Goal: Book appointment/travel/reservation

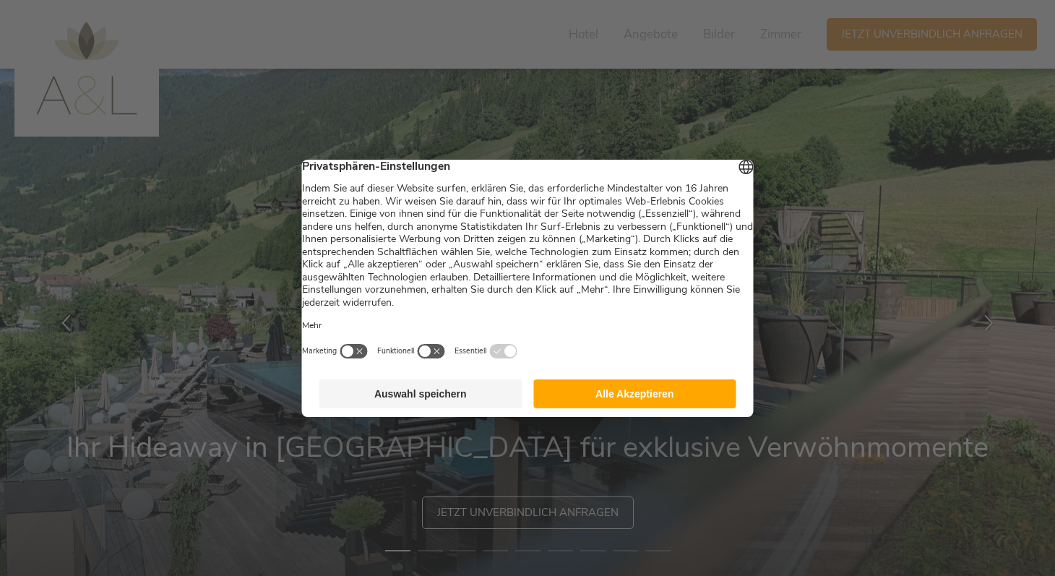
click at [619, 408] on button "Alle Akzeptieren" at bounding box center [634, 393] width 203 height 29
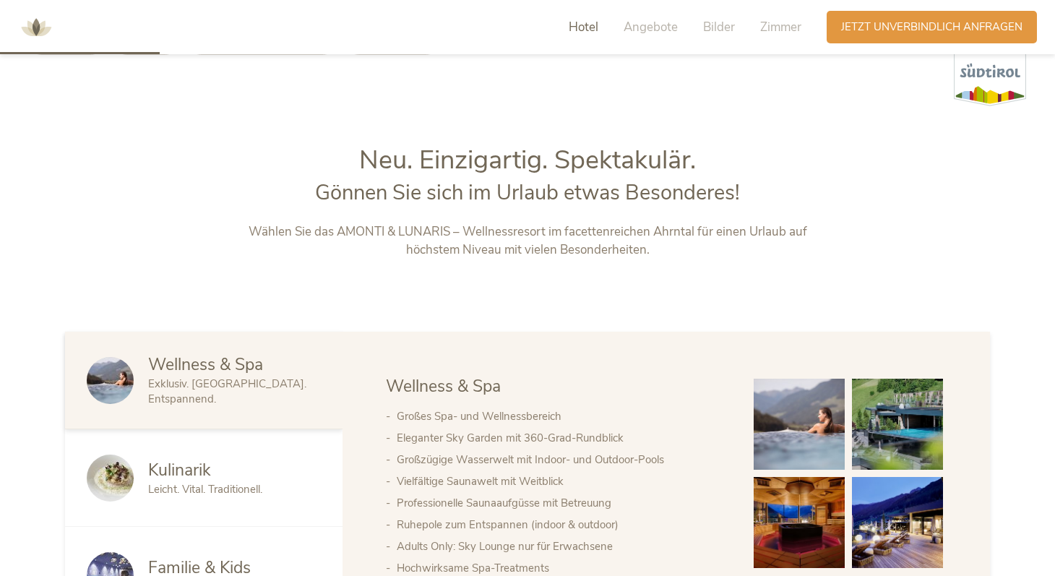
scroll to position [656, 0]
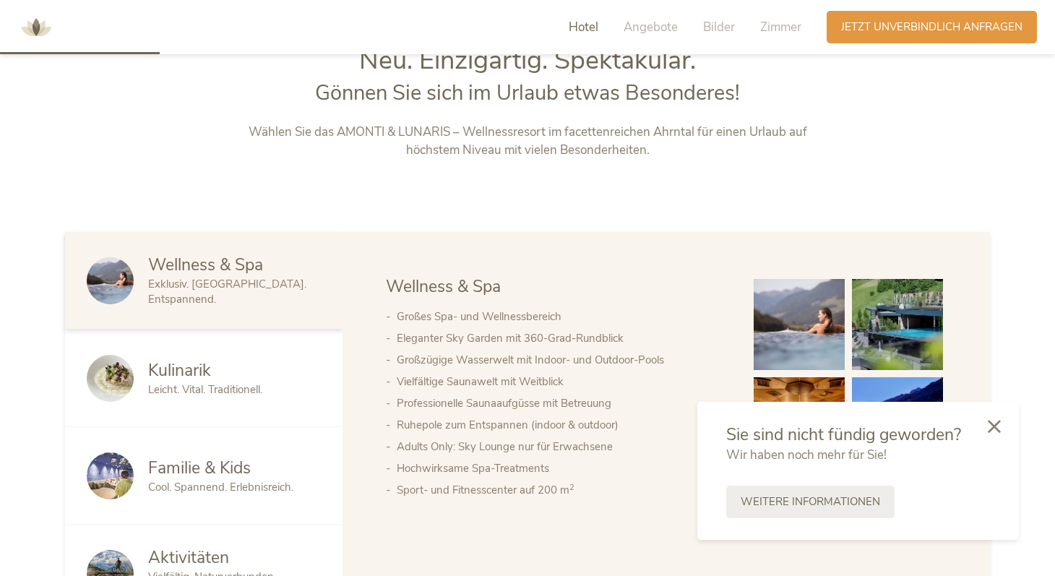
click at [743, 27] on div "Hotel Angebote Bilder Zimmer" at bounding box center [689, 27] width 276 height 33
click at [780, 21] on span "Zimmer" at bounding box center [780, 27] width 41 height 17
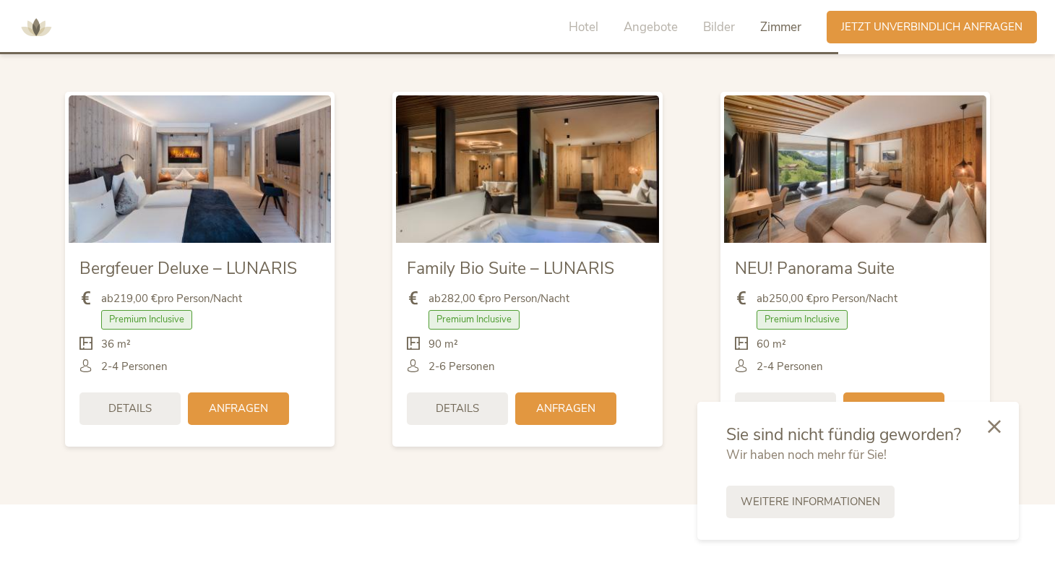
scroll to position [3440, 0]
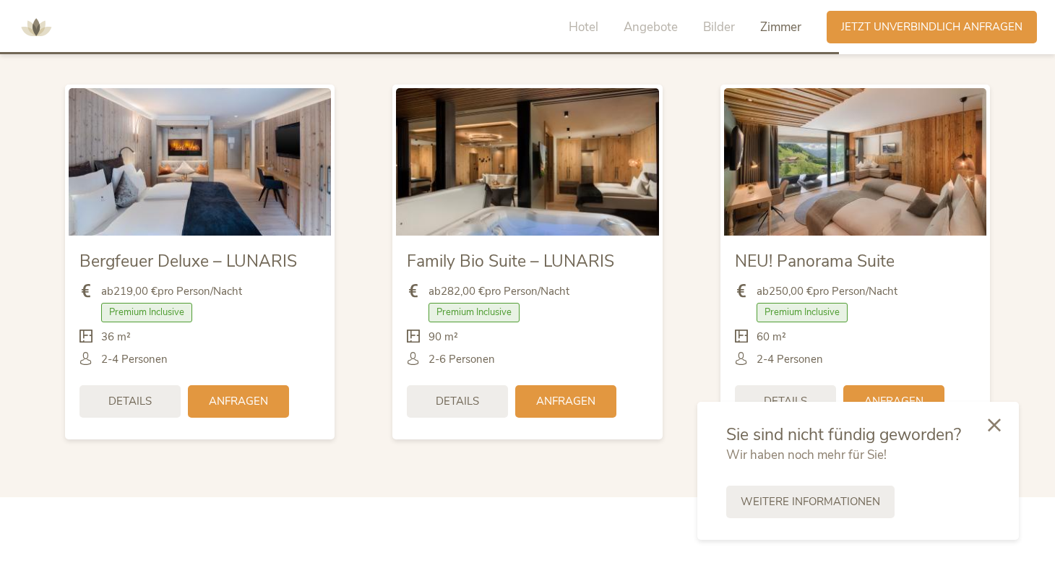
click at [995, 432] on div at bounding box center [994, 425] width 49 height 51
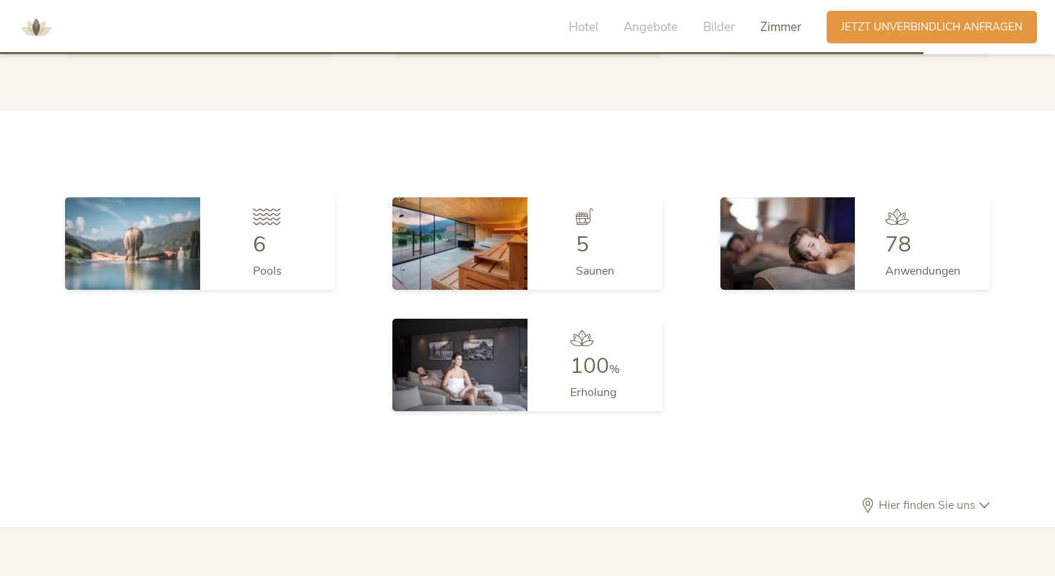
scroll to position [3787, 0]
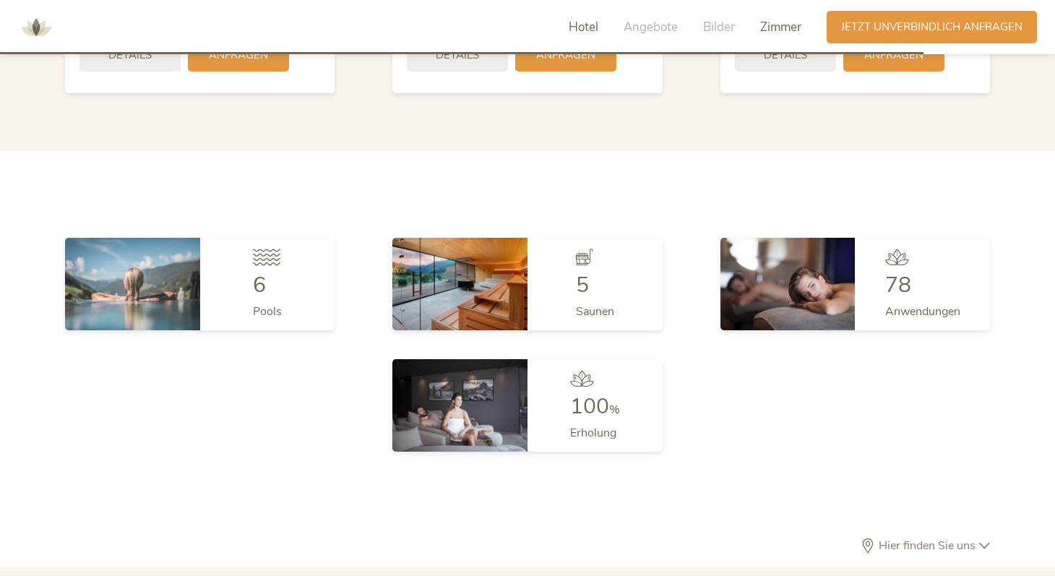
click at [585, 30] on span "Hotel" at bounding box center [584, 27] width 30 height 17
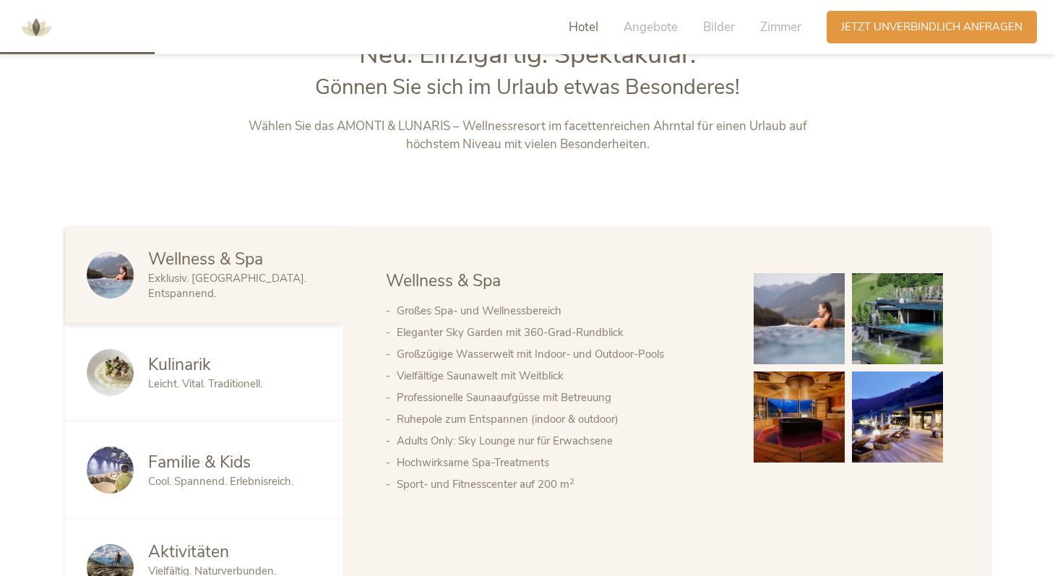
scroll to position [626, 0]
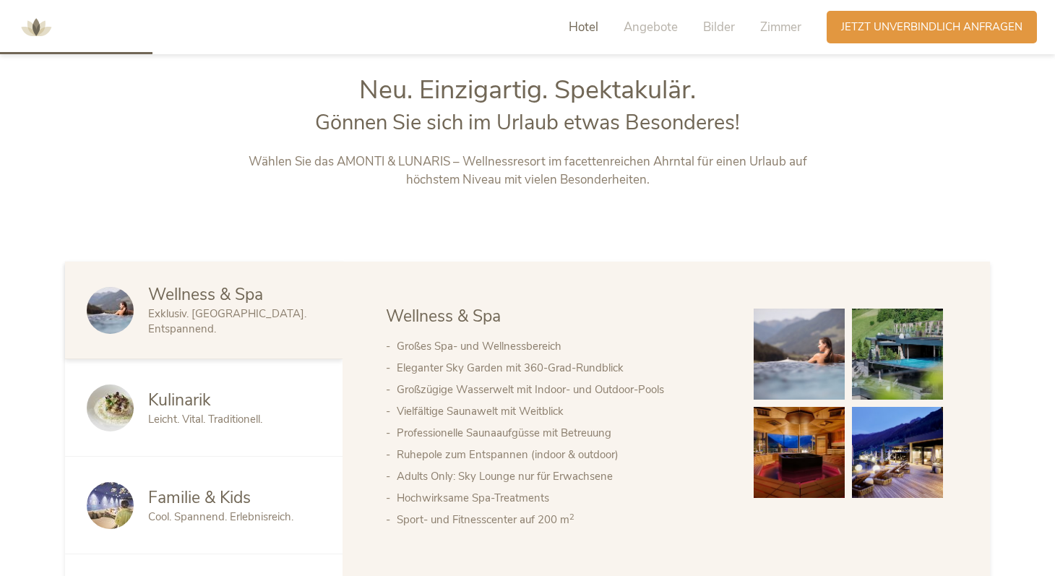
click at [35, 38] on img at bounding box center [35, 27] width 43 height 43
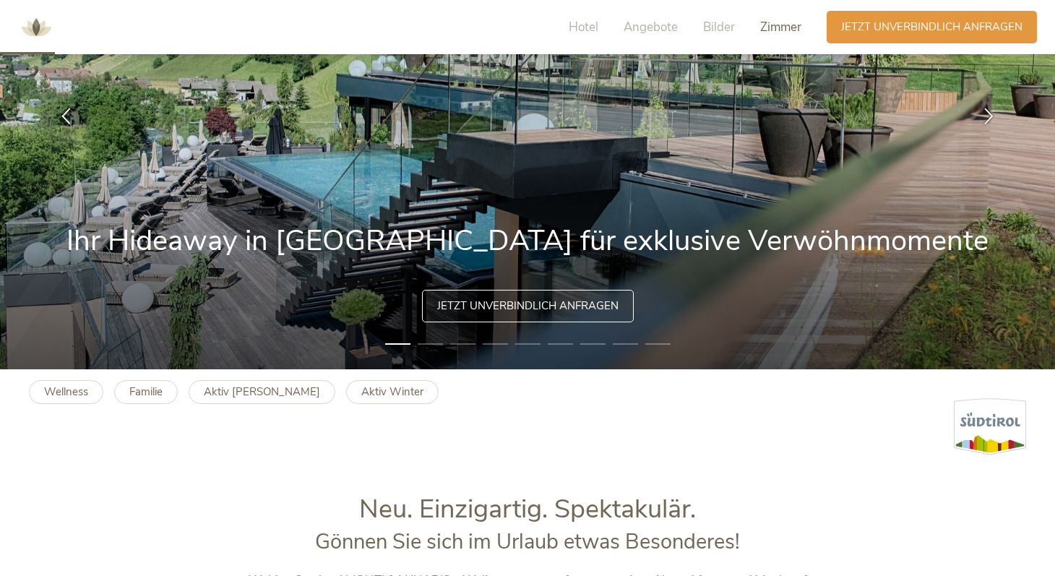
scroll to position [226, 0]
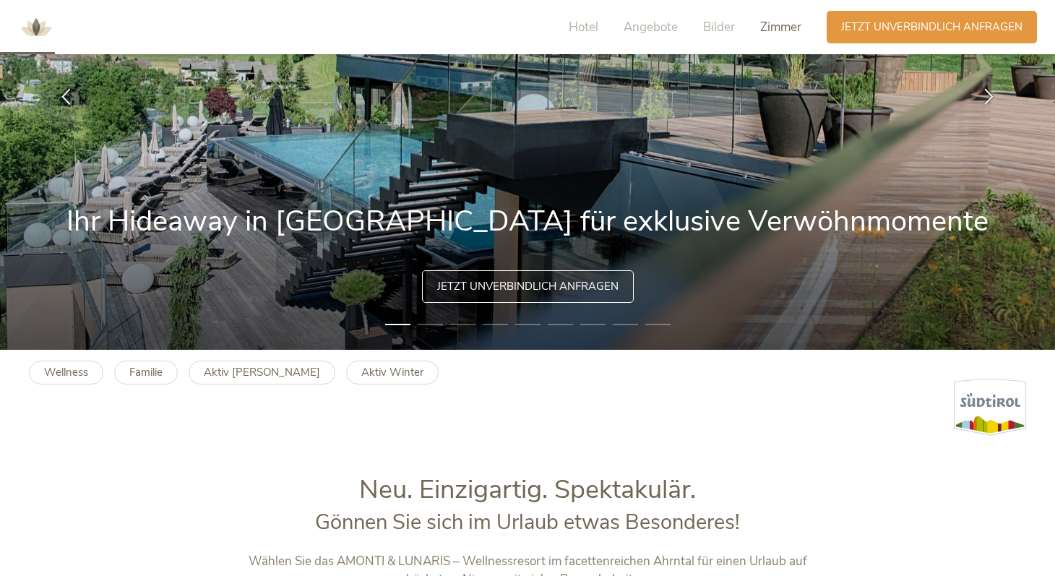
click at [790, 27] on span "Zimmer" at bounding box center [780, 27] width 41 height 17
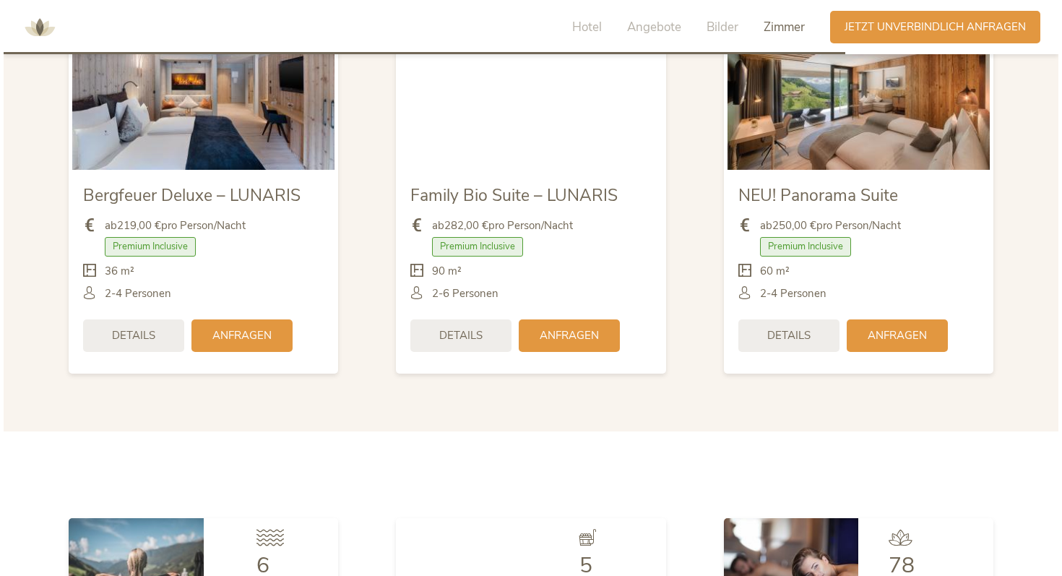
scroll to position [3581, 0]
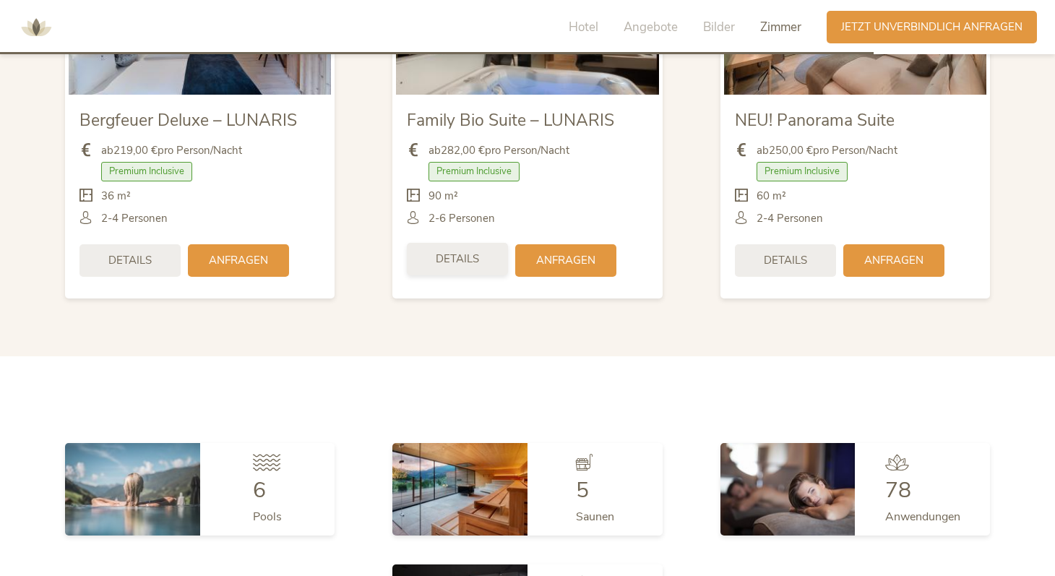
click at [458, 252] on span "Details" at bounding box center [457, 259] width 43 height 15
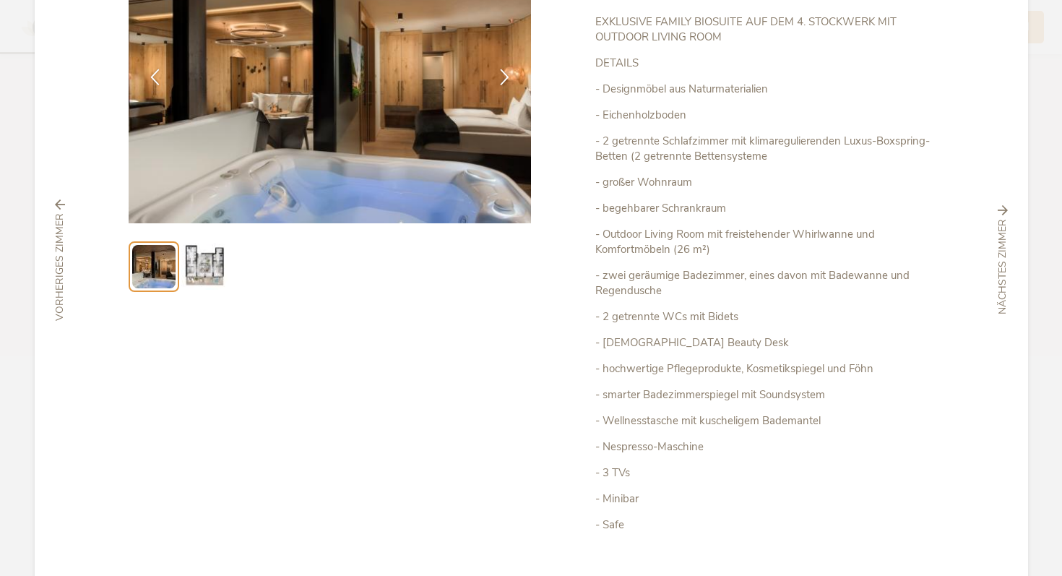
scroll to position [179, 0]
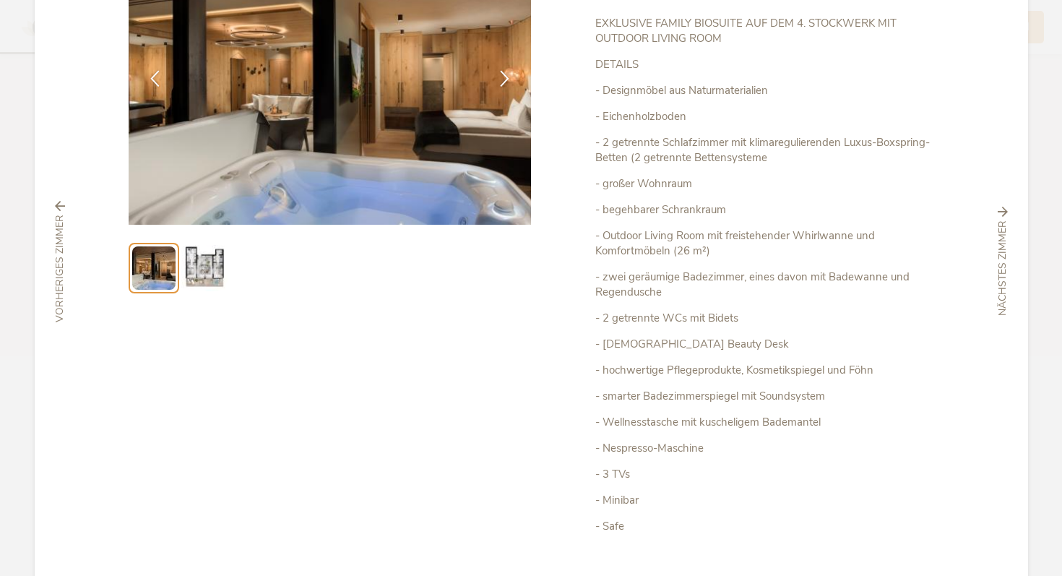
click at [203, 259] on img at bounding box center [204, 268] width 46 height 46
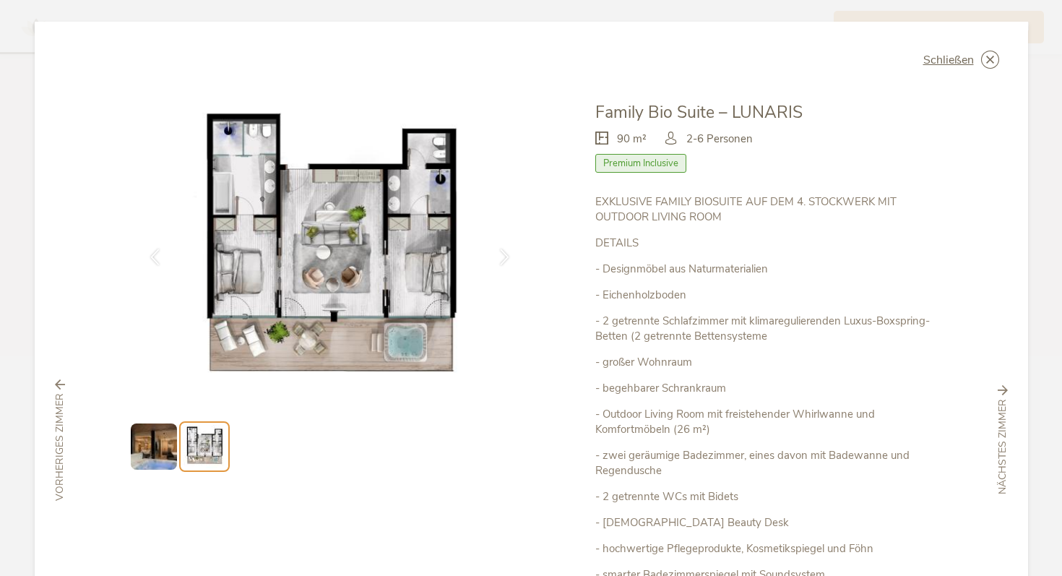
scroll to position [304, 0]
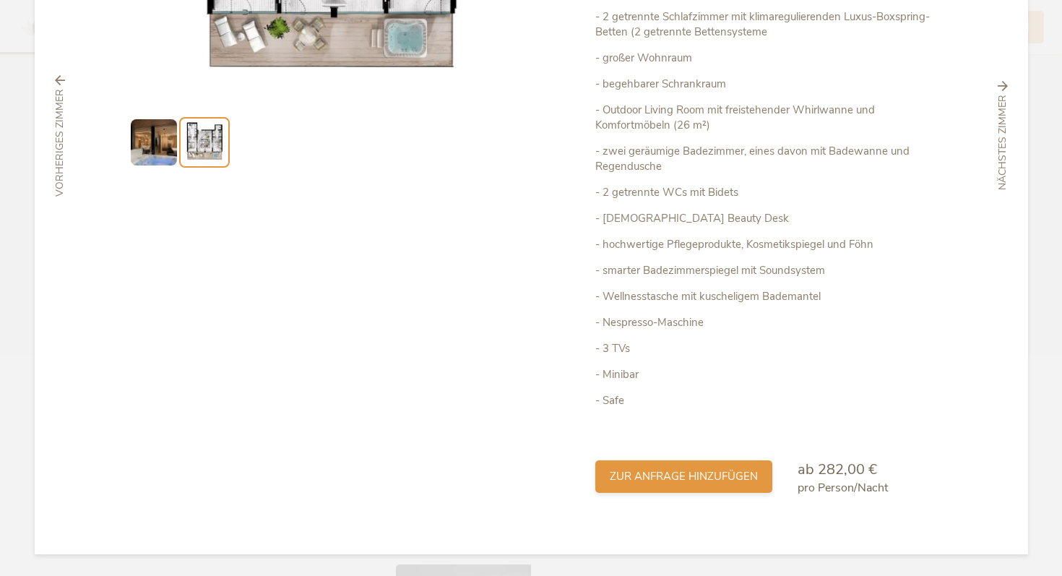
click at [720, 475] on span "zur Anfrage hinzufügen" at bounding box center [684, 476] width 148 height 15
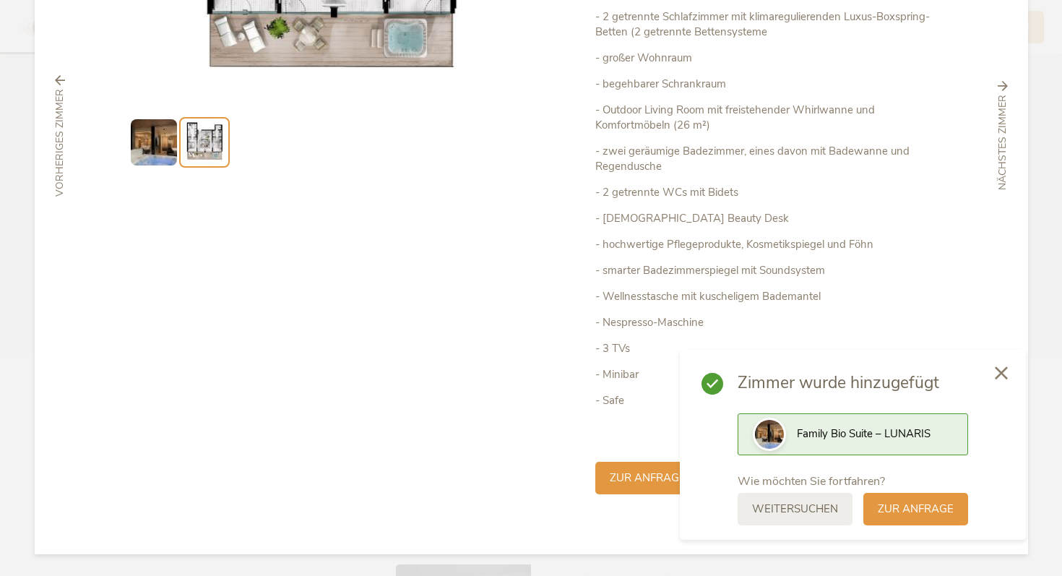
click at [1002, 368] on icon at bounding box center [1001, 372] width 13 height 13
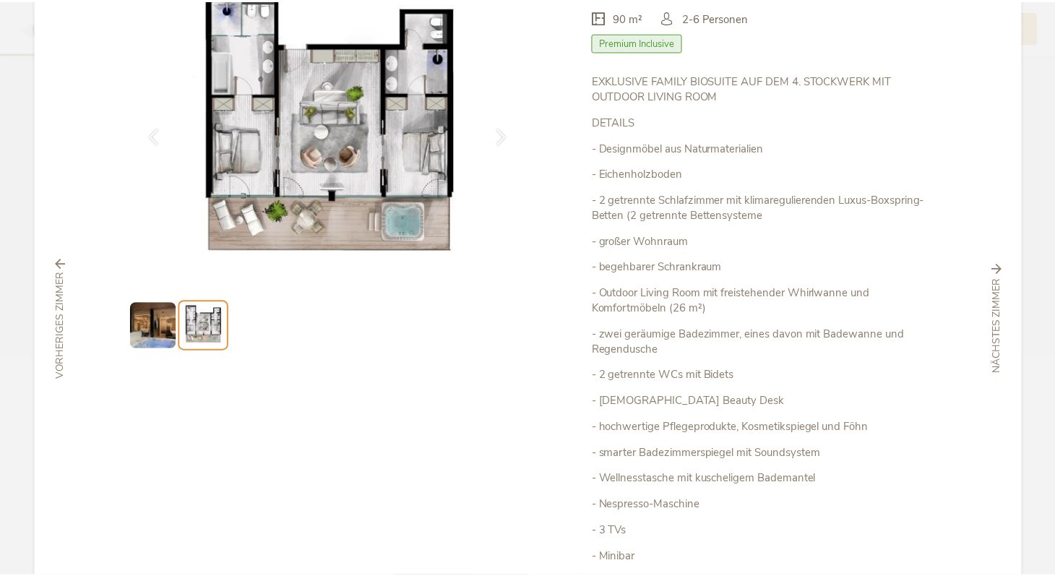
scroll to position [0, 0]
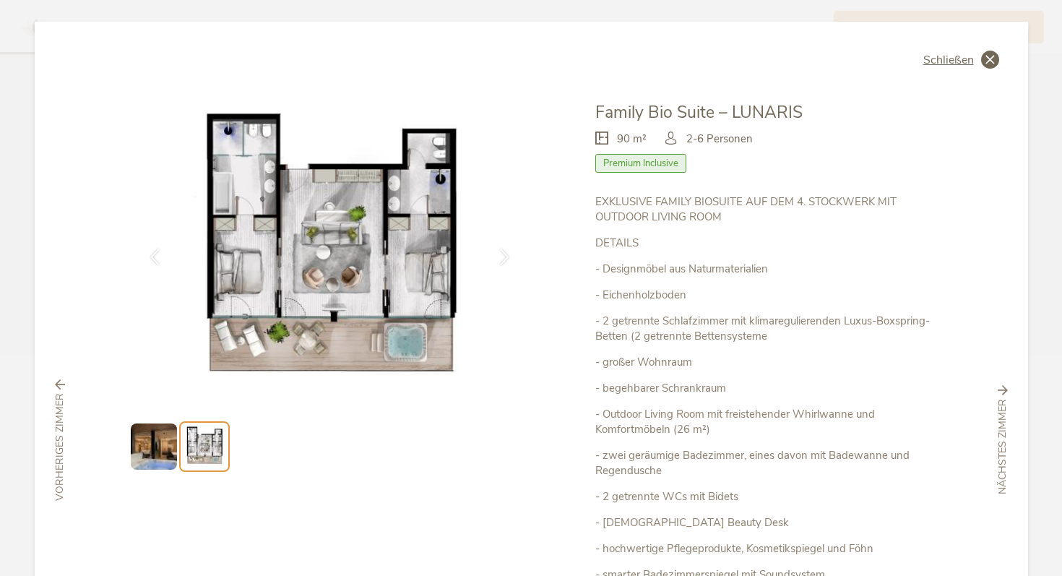
click at [982, 59] on icon at bounding box center [991, 60] width 18 height 18
